Goal: Task Accomplishment & Management: Use online tool/utility

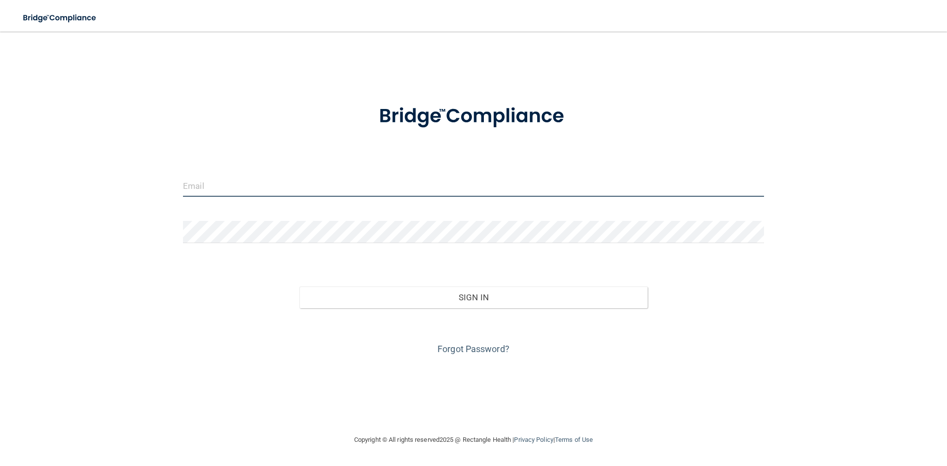
click at [219, 183] on input "email" at bounding box center [473, 186] width 581 height 22
click at [218, 183] on input "email" at bounding box center [473, 186] width 581 height 22
type input "[EMAIL_ADDRESS][DOMAIN_NAME]"
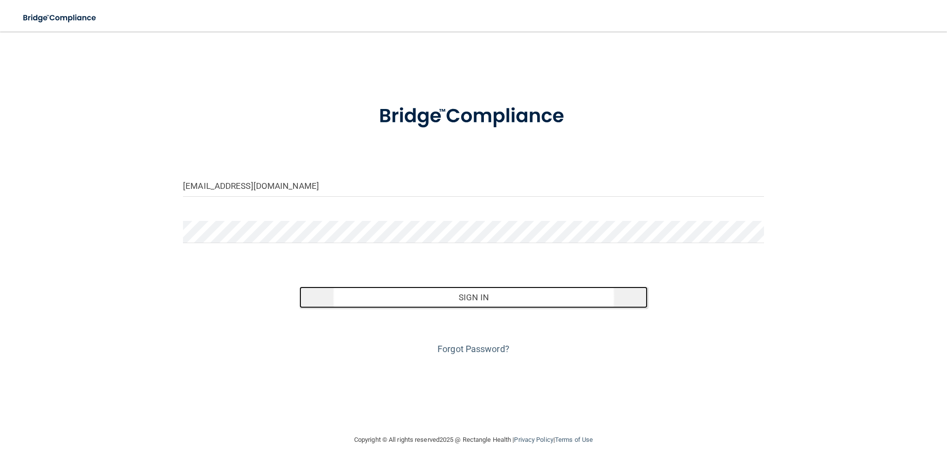
click at [490, 301] on button "Sign In" at bounding box center [473, 298] width 349 height 22
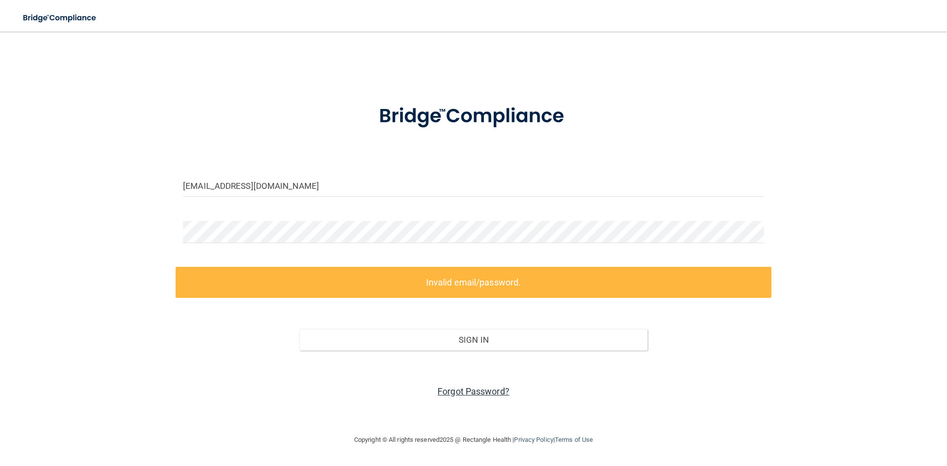
click at [495, 387] on link "Forgot Password?" at bounding box center [473, 391] width 72 height 10
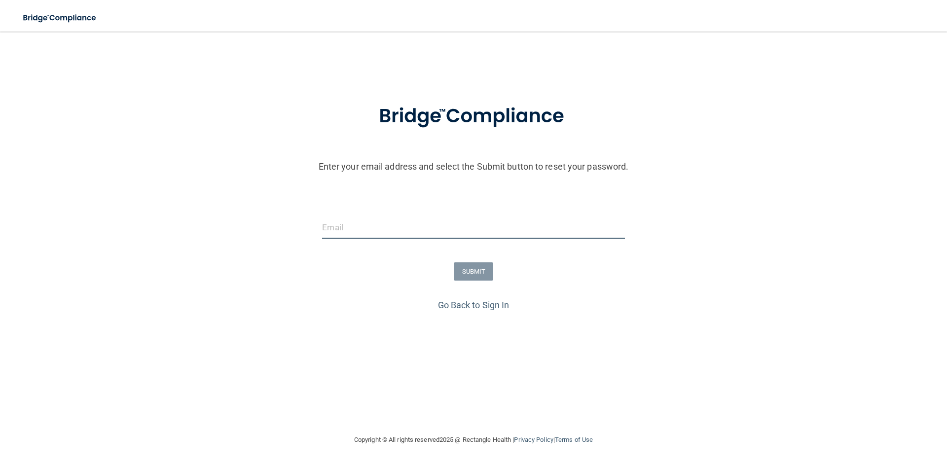
click at [384, 228] on input "email" at bounding box center [473, 227] width 302 height 22
type input "[EMAIL_ADDRESS][DOMAIN_NAME]"
click at [466, 272] on button "SUBMIT" at bounding box center [474, 271] width 40 height 18
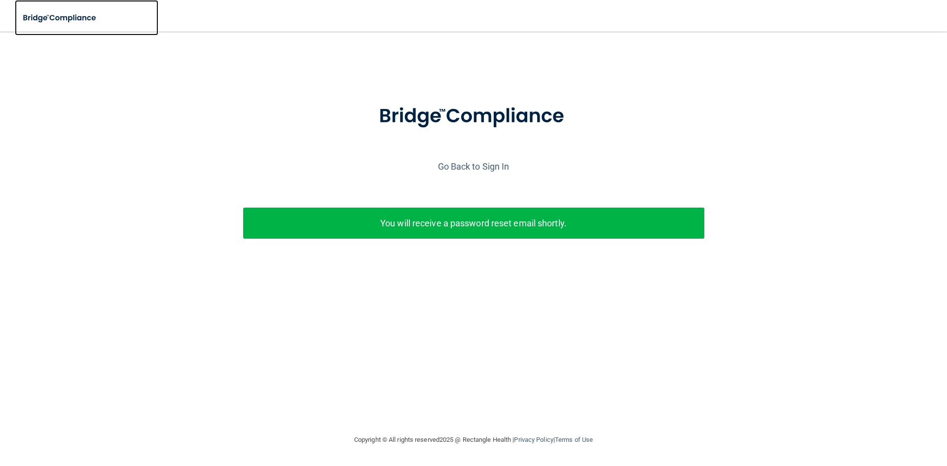
click at [81, 18] on img at bounding box center [60, 18] width 91 height 20
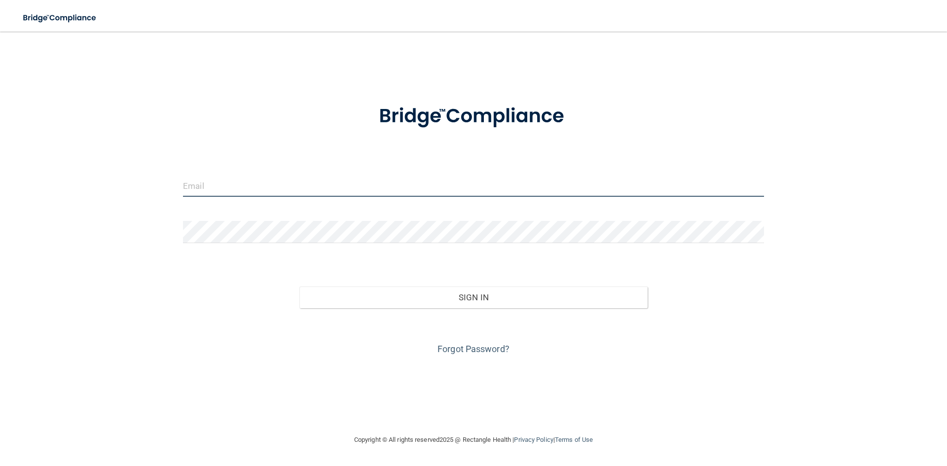
click at [229, 191] on input "email" at bounding box center [473, 186] width 581 height 22
type input "[EMAIL_ADDRESS][DOMAIN_NAME]"
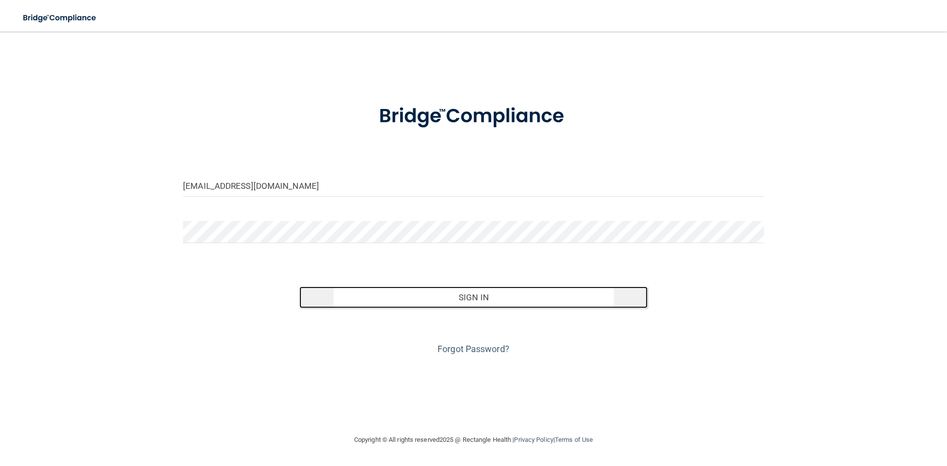
click at [466, 296] on button "Sign In" at bounding box center [473, 298] width 349 height 22
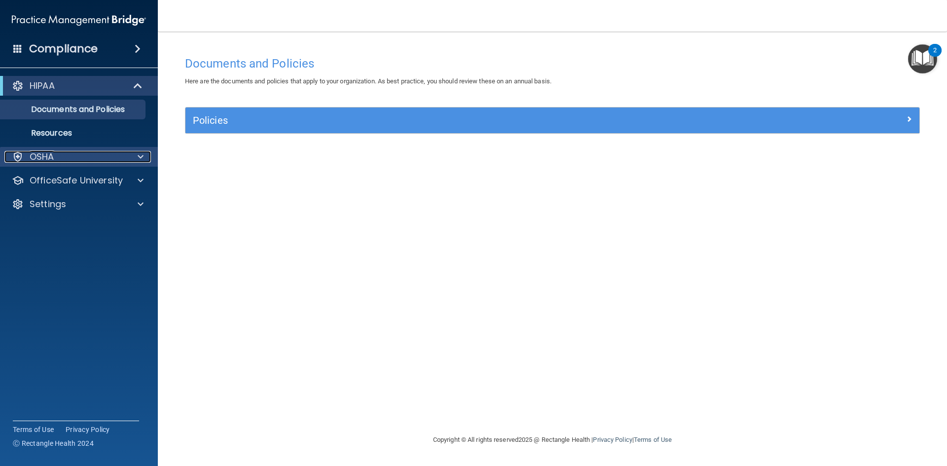
click at [149, 159] on div at bounding box center [139, 157] width 25 height 12
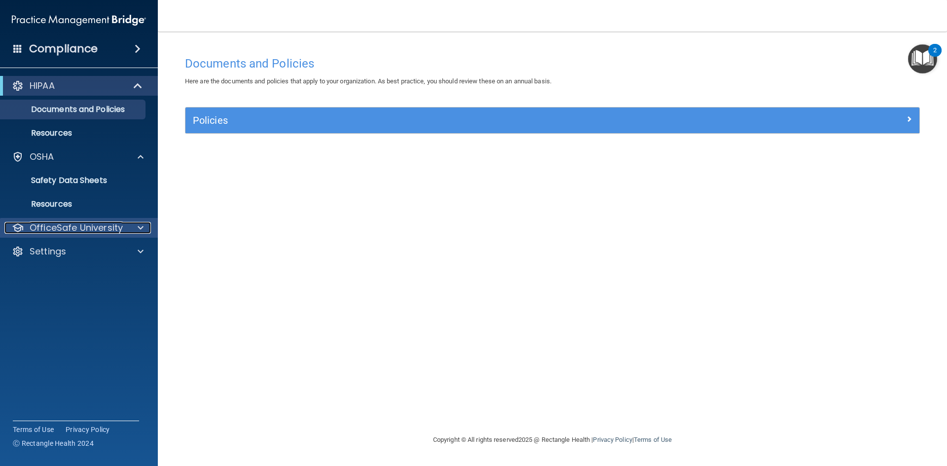
click at [141, 230] on span at bounding box center [141, 228] width 6 height 12
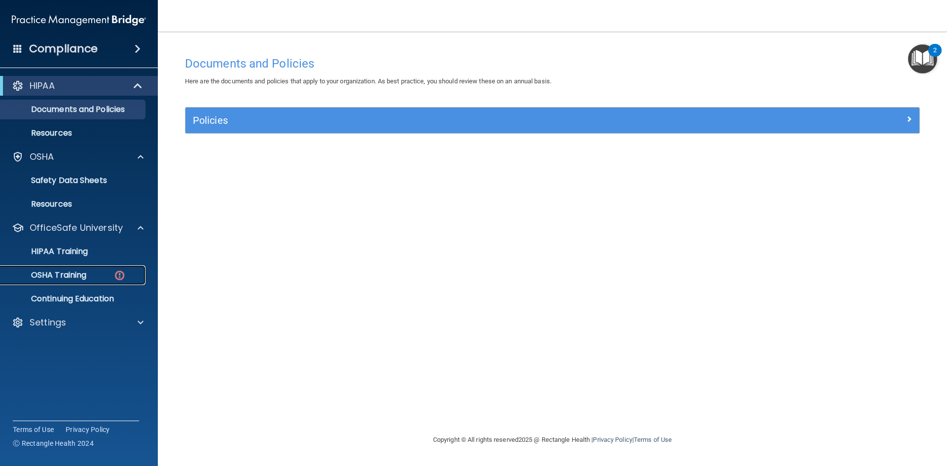
click at [90, 274] on div "OSHA Training" at bounding box center [73, 275] width 135 height 10
